Goal: Book appointment/travel/reservation

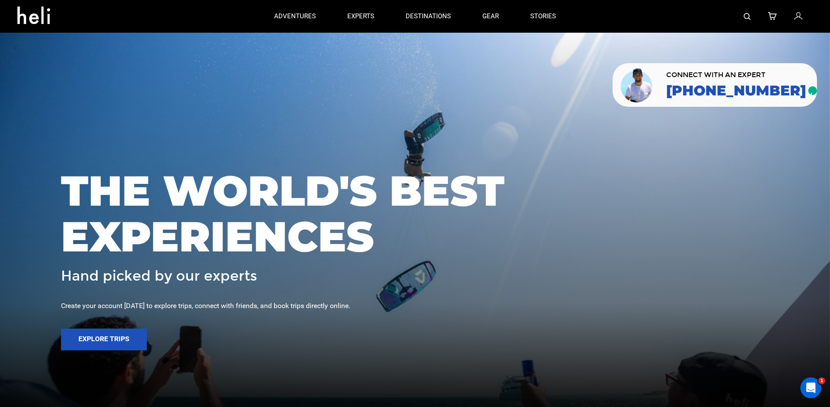
click at [436, 80] on div at bounding box center [415, 220] width 830 height 407
click at [489, 15] on link "gear" at bounding box center [491, 16] width 17 height 33
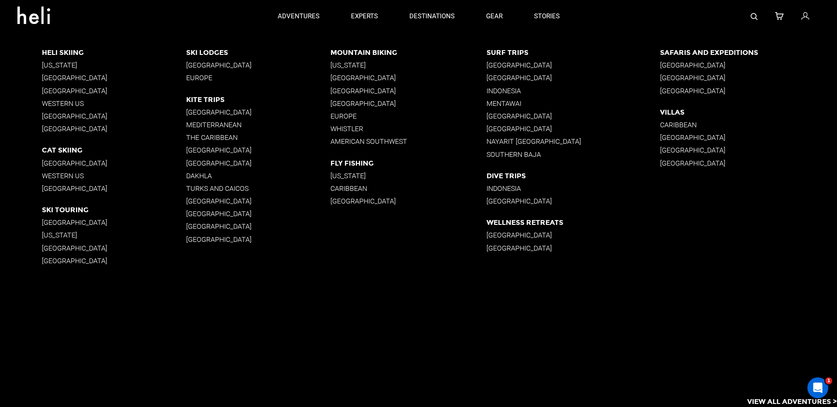
click at [348, 68] on p "[US_STATE]" at bounding box center [408, 65] width 156 height 8
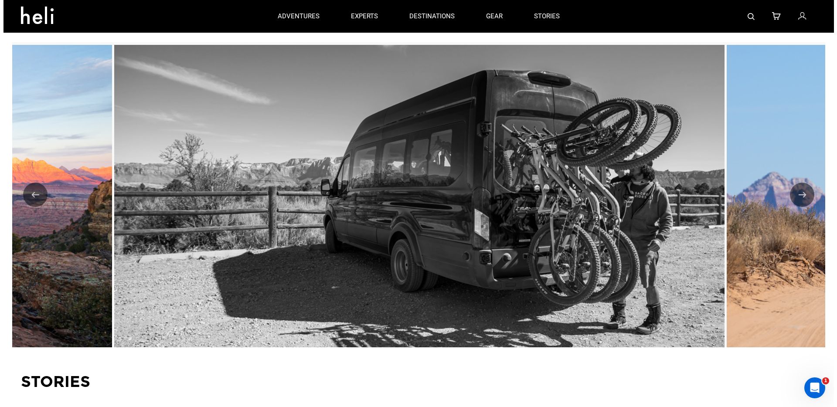
scroll to position [1222, 0]
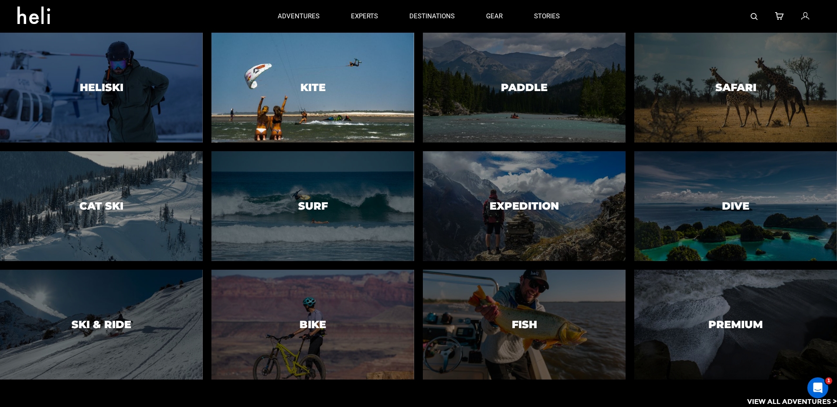
click at [347, 92] on div at bounding box center [312, 87] width 207 height 112
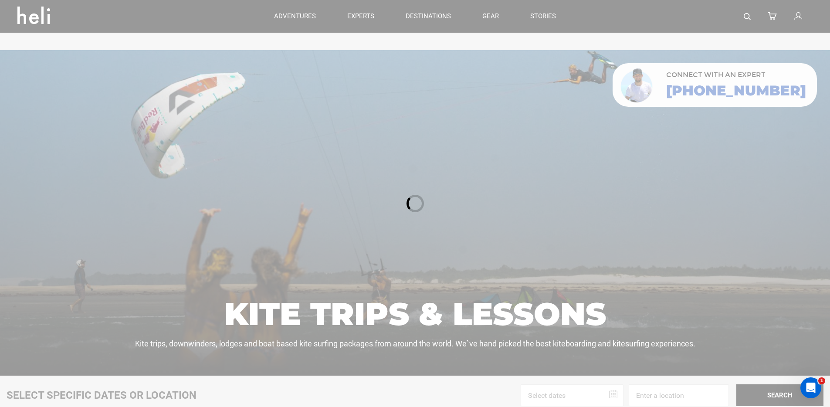
click at [425, 18] on div at bounding box center [415, 203] width 830 height 407
click at [442, 18] on p "destinations" at bounding box center [431, 16] width 45 height 9
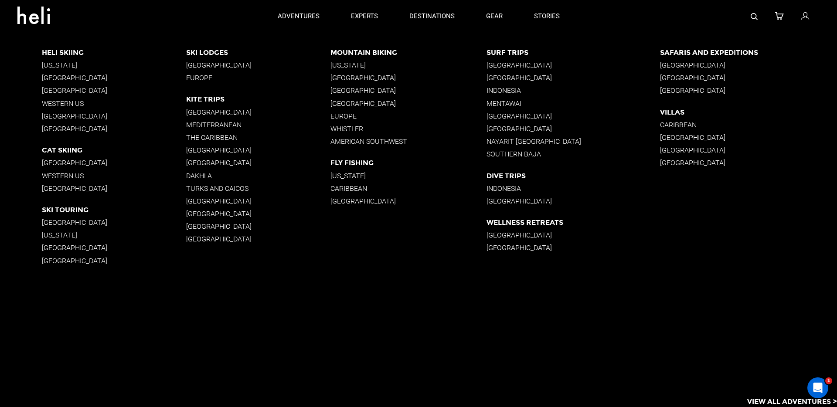
click at [677, 75] on p "[GEOGRAPHIC_DATA]" at bounding box center [748, 78] width 177 height 8
click at [350, 73] on div "Mountain Biking [US_STATE] [GEOGRAPHIC_DATA] [GEOGRAPHIC_DATA] [GEOGRAPHIC_DATA…" at bounding box center [408, 99] width 156 height 102
click at [346, 76] on p "[GEOGRAPHIC_DATA]" at bounding box center [408, 78] width 156 height 8
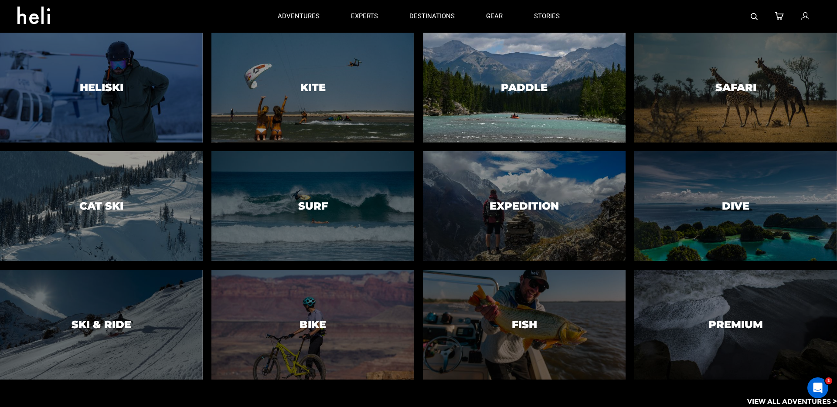
click at [476, 97] on div at bounding box center [524, 87] width 207 height 112
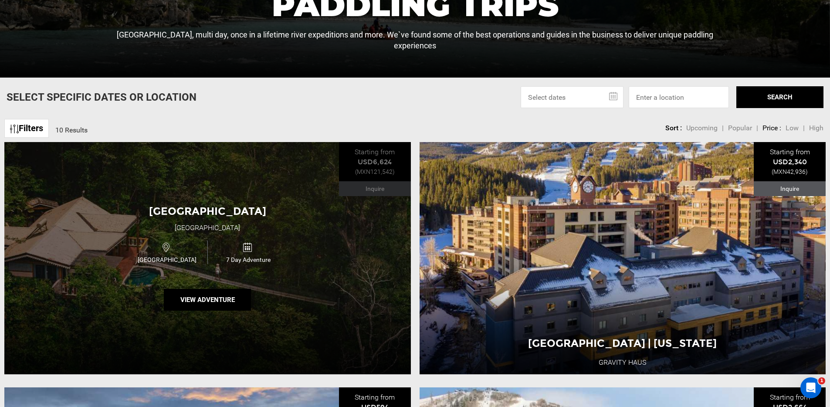
scroll to position [299, 0]
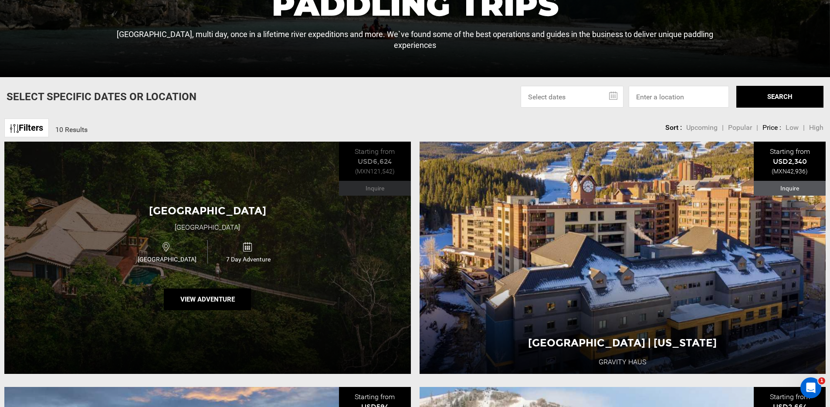
click at [285, 195] on div "[GEOGRAPHIC_DATA] [GEOGRAPHIC_DATA] [GEOGRAPHIC_DATA] 7 Day Adventure View Adve…" at bounding box center [207, 258] width 407 height 232
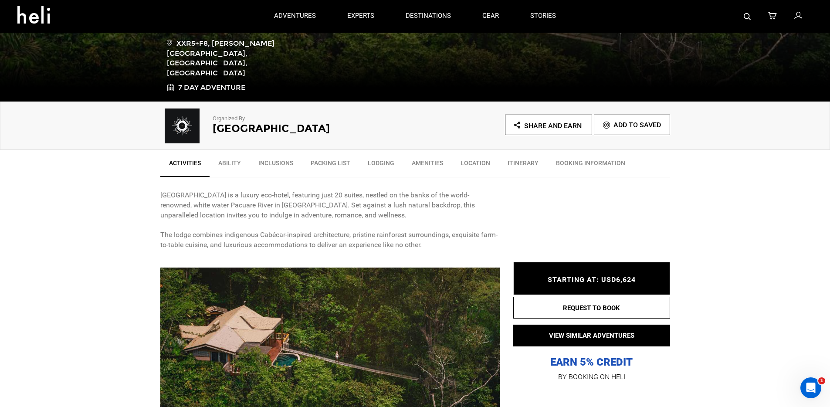
scroll to position [112, 0]
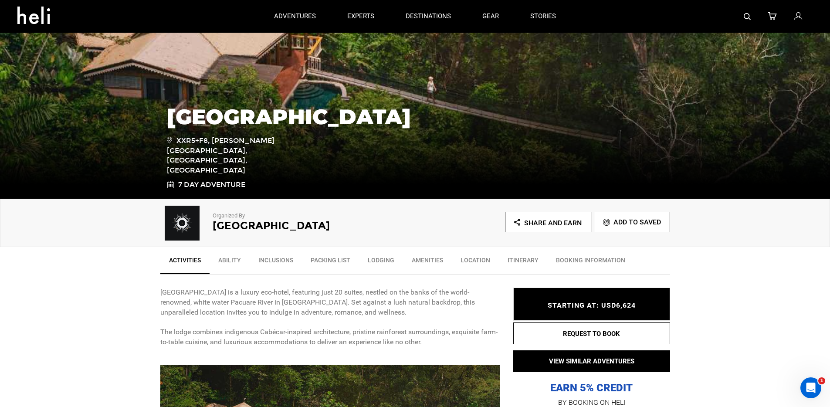
click at [229, 212] on p "Organized By" at bounding box center [302, 216] width 179 height 8
click at [298, 212] on p "Organized By" at bounding box center [302, 216] width 179 height 8
click at [307, 220] on h2 "[GEOGRAPHIC_DATA]" at bounding box center [302, 225] width 179 height 11
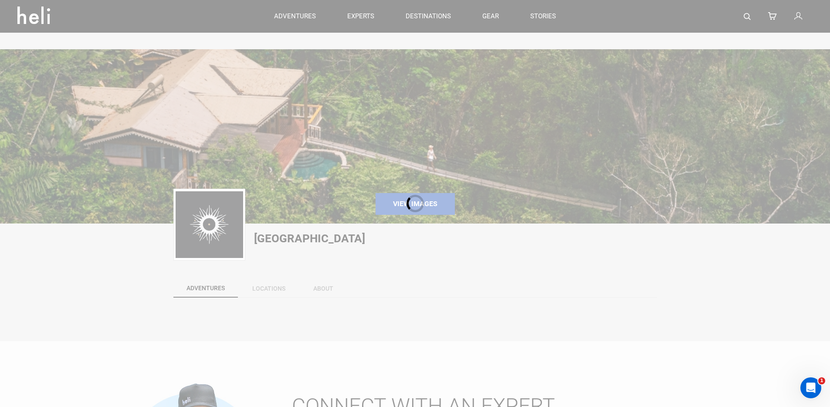
drag, startPoint x: 313, startPoint y: 206, endPoint x: 303, endPoint y: 205, distance: 9.6
click at [303, 205] on div at bounding box center [415, 203] width 830 height 407
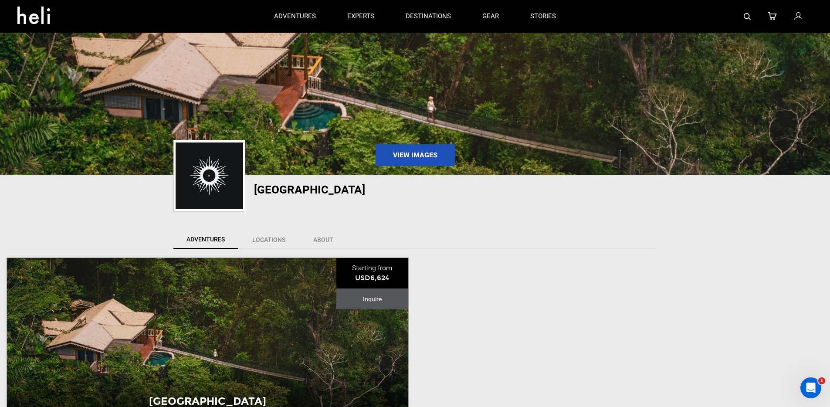
scroll to position [65, 0]
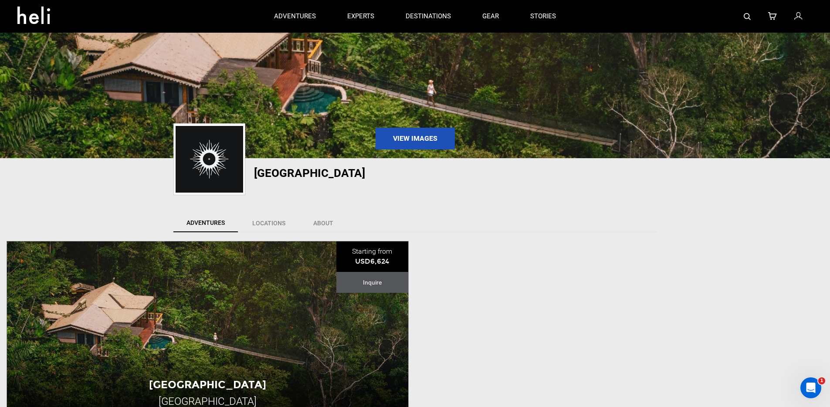
click at [718, 169] on div "[GEOGRAPHIC_DATA] View Community" at bounding box center [415, 181] width 830 height 47
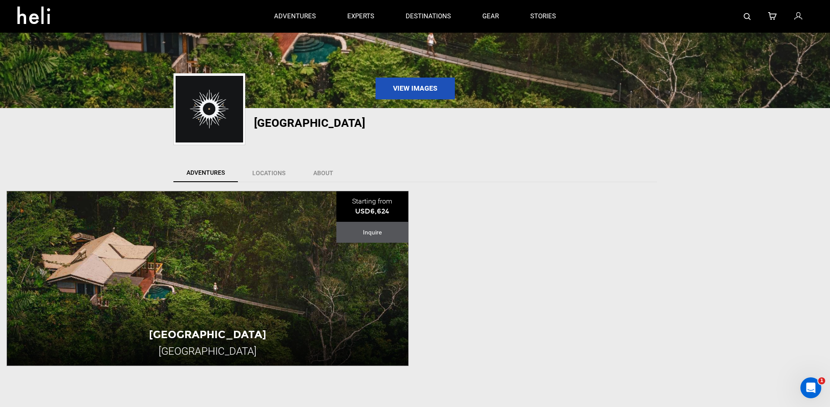
scroll to position [234, 0]
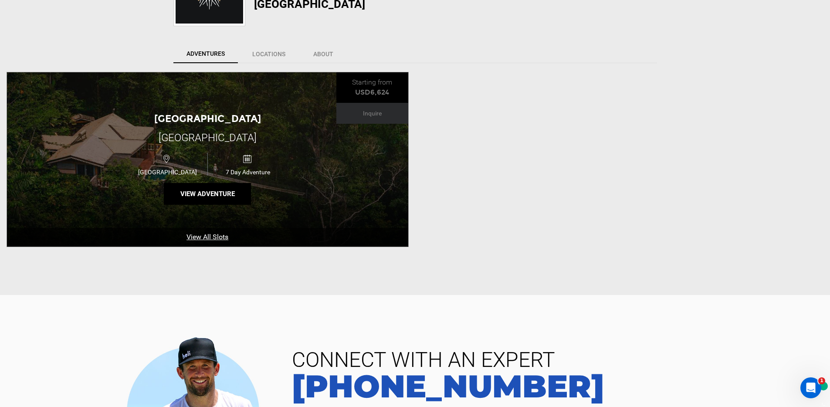
click at [233, 132] on span "[GEOGRAPHIC_DATA]" at bounding box center [208, 138] width 98 height 12
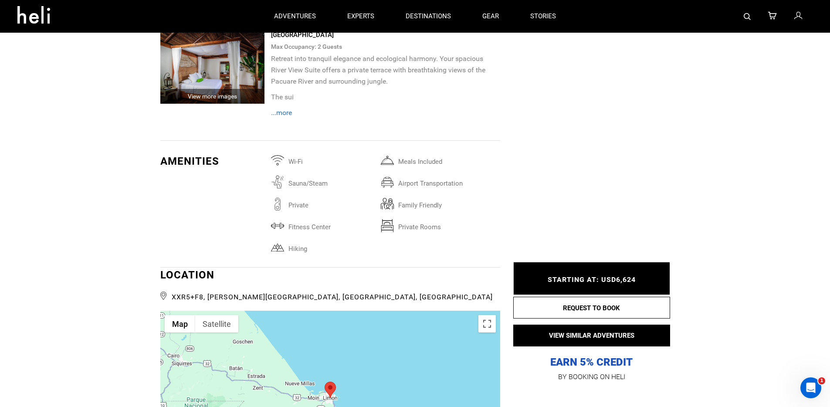
scroll to position [1286, 0]
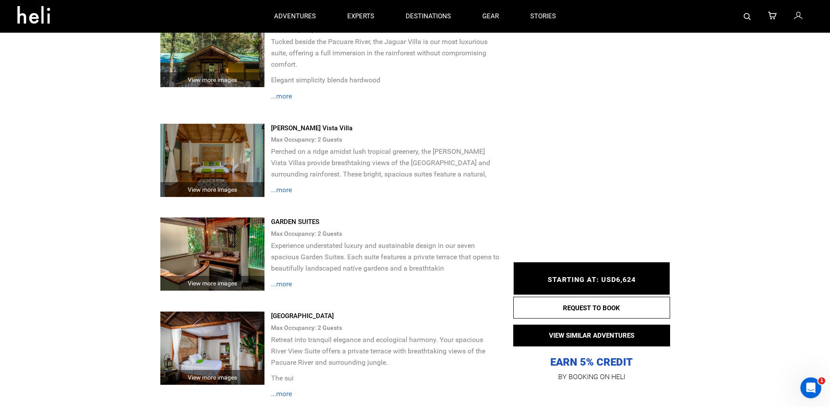
click at [610, 279] on span "STARTING AT: USD6,624" at bounding box center [592, 279] width 88 height 8
click at [415, 240] on p "Experience understated luxury and sustainable design in our seven spacious Gard…" at bounding box center [385, 257] width 229 height 34
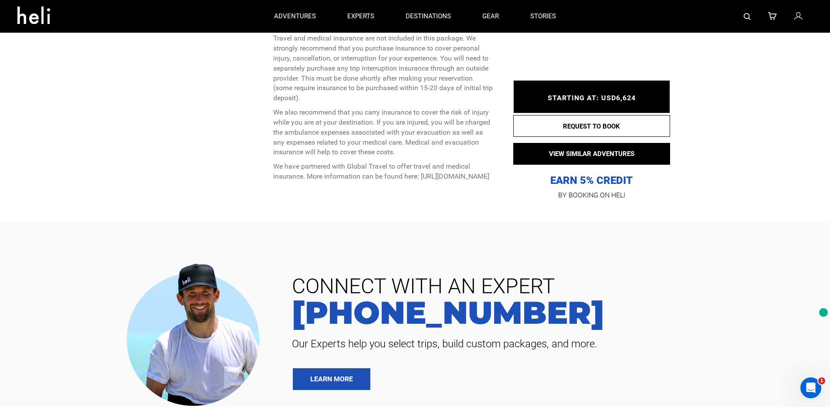
scroll to position [2408, 0]
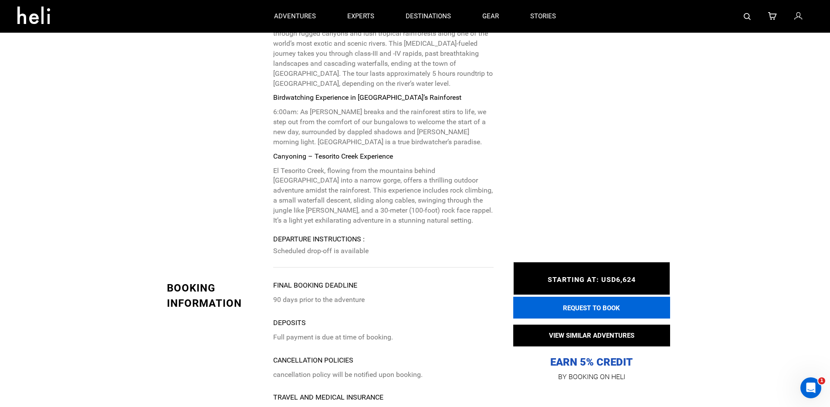
click at [616, 303] on button "REQUEST TO BOOK" at bounding box center [591, 308] width 157 height 22
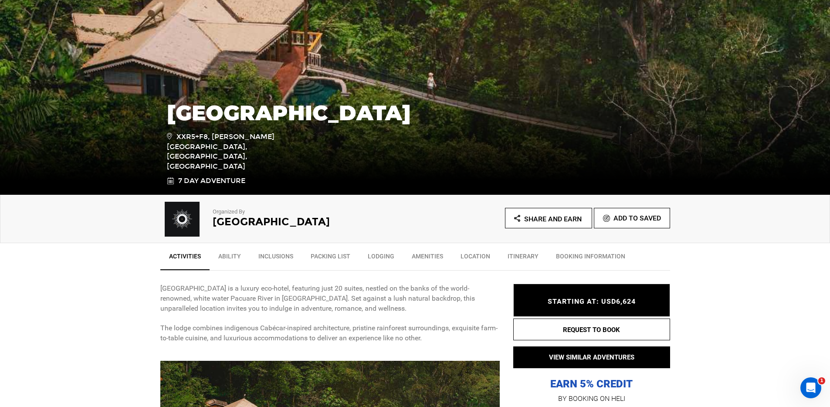
scroll to position [294, 0]
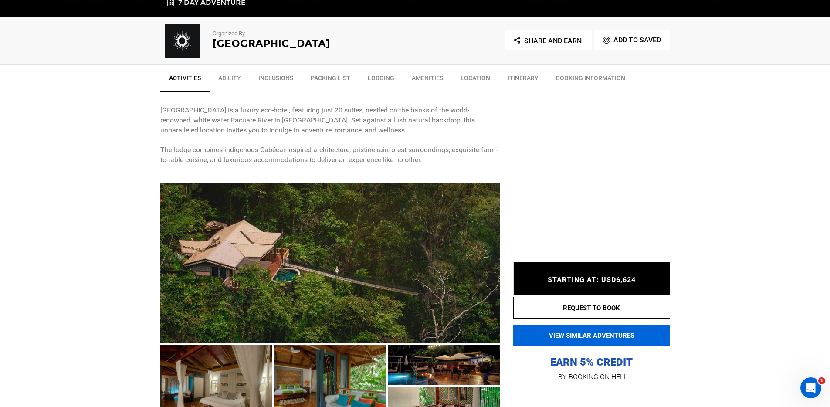
click at [579, 334] on button "VIEW SIMILAR ADVENTURES" at bounding box center [591, 336] width 157 height 22
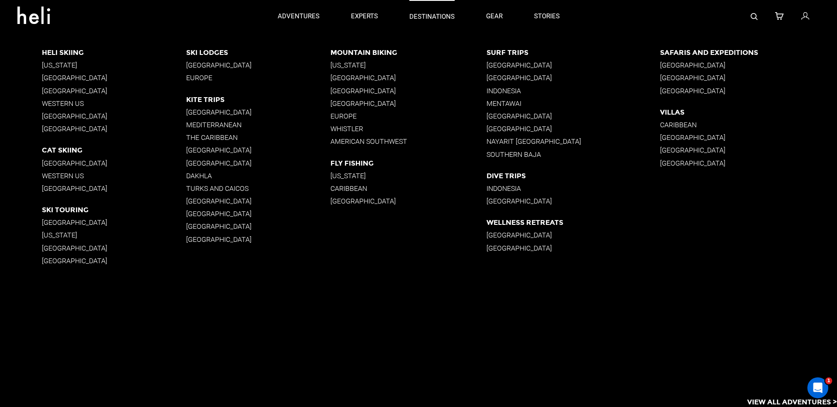
click at [438, 16] on p "destinations" at bounding box center [431, 16] width 45 height 9
click at [341, 75] on p "[GEOGRAPHIC_DATA]" at bounding box center [408, 78] width 156 height 8
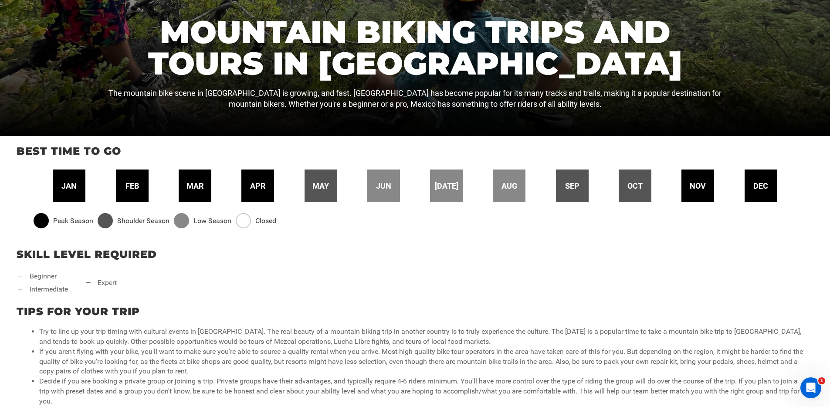
scroll to position [269, 0]
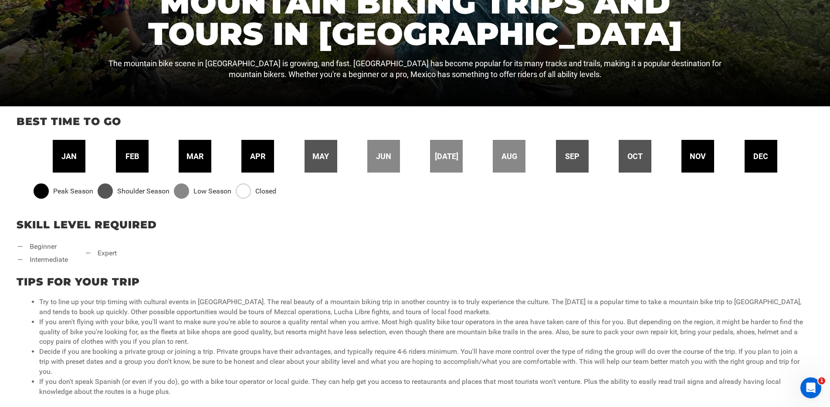
click at [138, 151] on span "feb" at bounding box center [133, 156] width 14 height 11
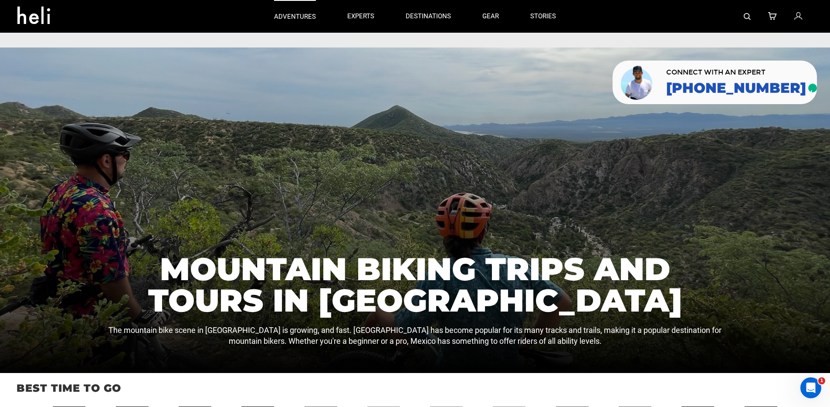
scroll to position [0, 0]
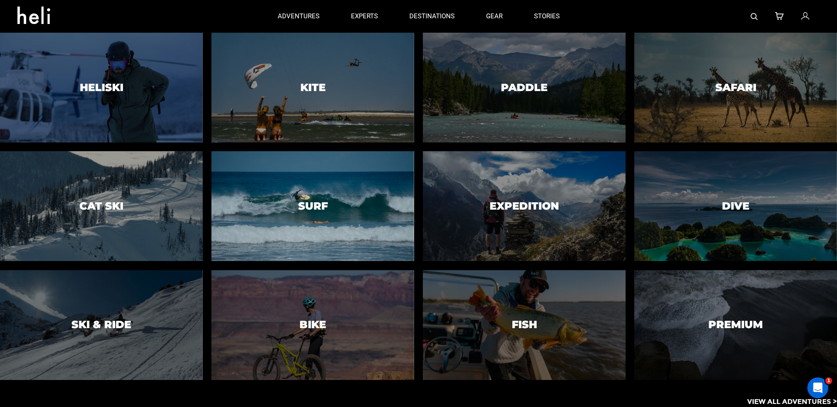
click at [357, 213] on div at bounding box center [312, 206] width 207 height 112
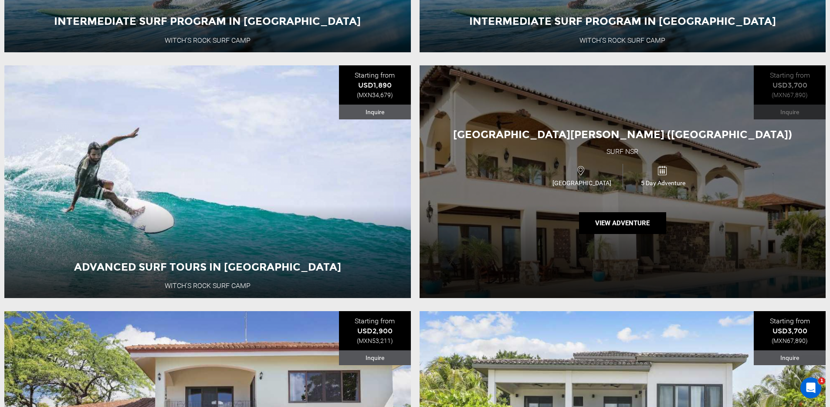
scroll to position [796, 0]
